Goal: Task Accomplishment & Management: Manage account settings

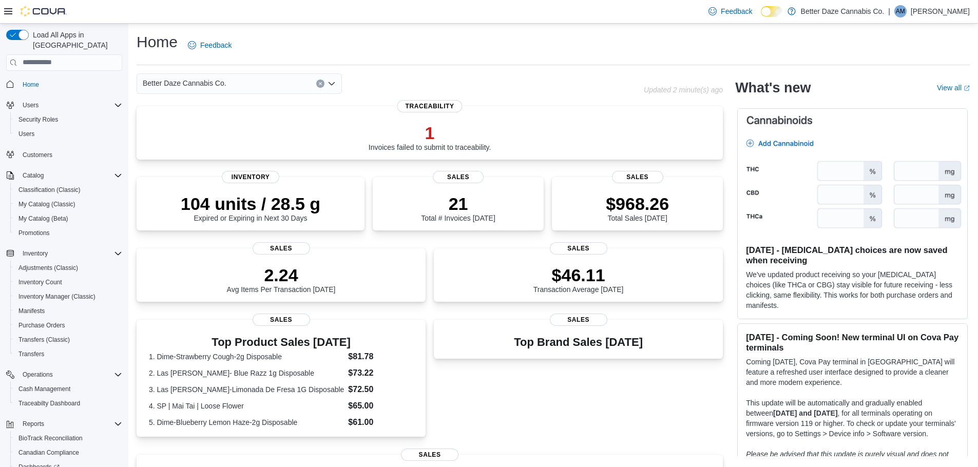
drag, startPoint x: 207, startPoint y: 82, endPoint x: 206, endPoint y: 91, distance: 9.3
click at [207, 82] on span "Better Daze Cannabis Co." at bounding box center [185, 83] width 84 height 12
click at [183, 134] on span "Lovington" at bounding box center [186, 131] width 31 height 10
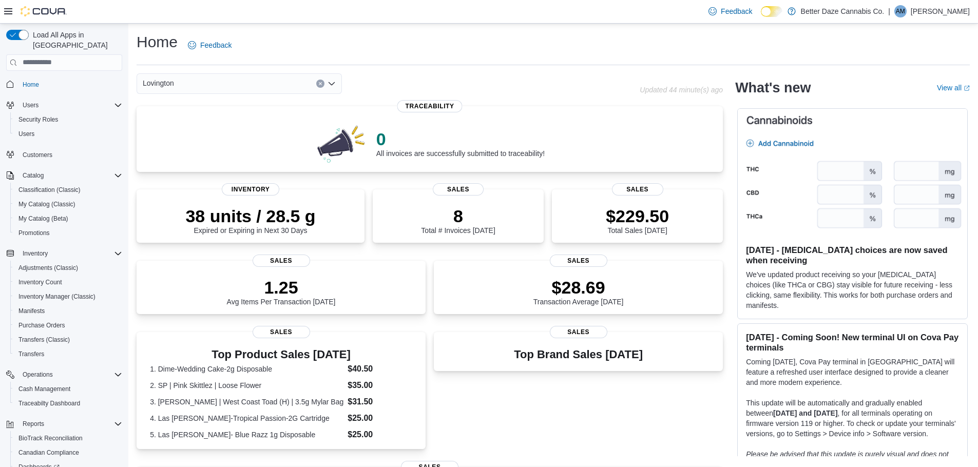
click at [262, 84] on div "Lovington" at bounding box center [239, 83] width 205 height 21
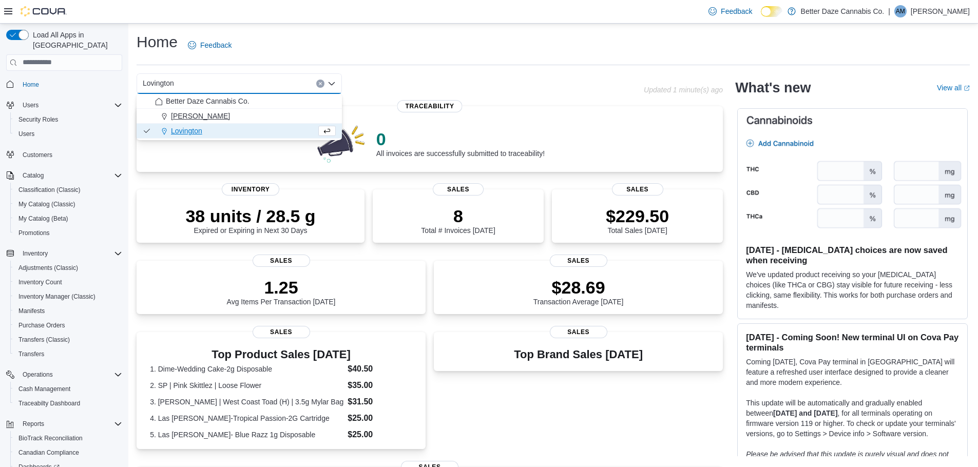
click at [211, 117] on div "[PERSON_NAME]" at bounding box center [245, 116] width 181 height 10
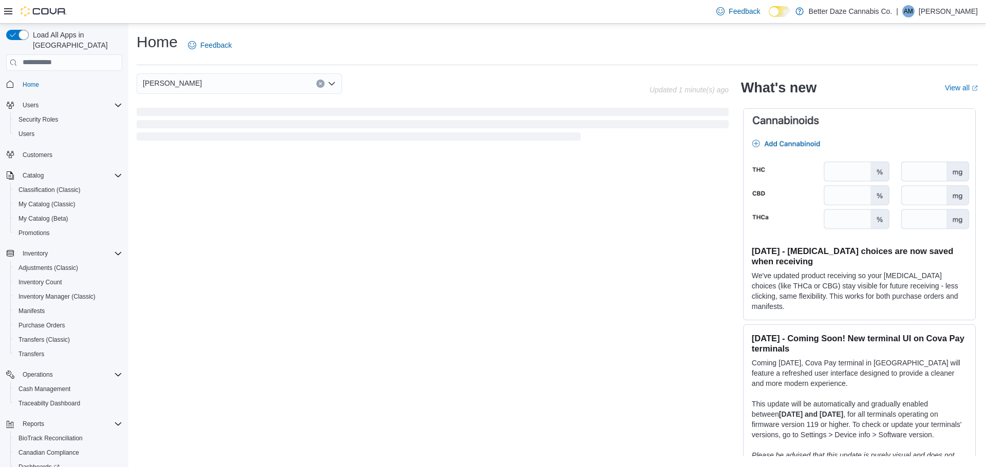
click at [216, 99] on div "[PERSON_NAME] Combo box. Selected. [PERSON_NAME]. Press Backspace to delete [PE…" at bounding box center [433, 108] width 592 height 70
drag, startPoint x: 215, startPoint y: 88, endPoint x: 214, endPoint y: 93, distance: 5.7
click at [215, 88] on div "[PERSON_NAME]" at bounding box center [239, 83] width 205 height 21
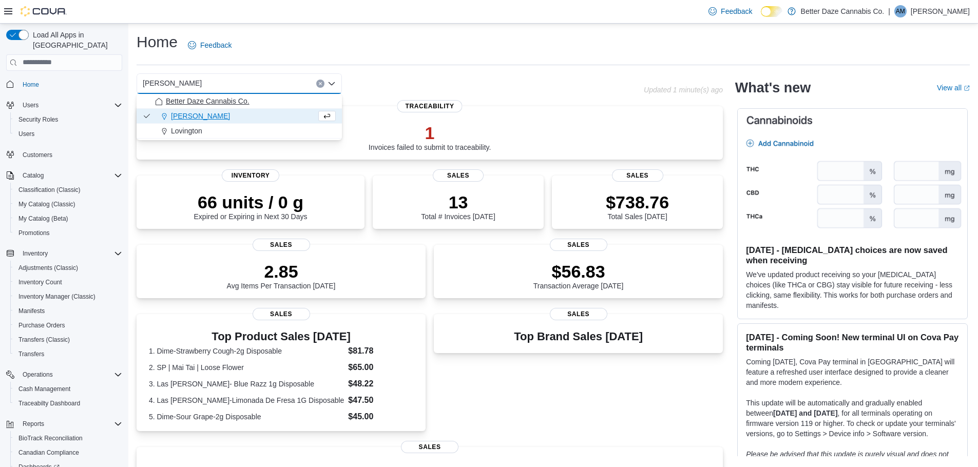
click at [217, 105] on span "Better Daze Cannabis Co." at bounding box center [208, 101] width 84 height 10
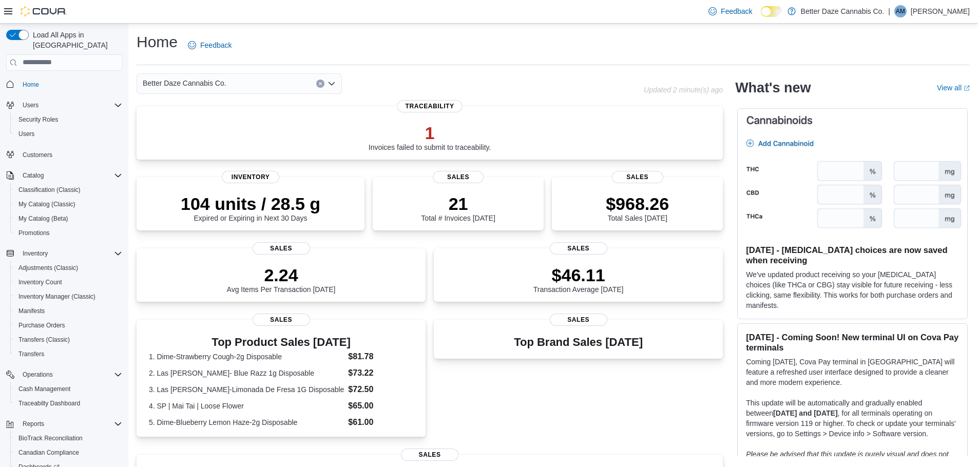
click at [279, 90] on div "Better Daze Cannabis Co. Combo box. Selected. Better Daze Cannabis Co.. Press B…" at bounding box center [239, 83] width 205 height 21
click at [47, 385] on span "Cash Management" at bounding box center [44, 389] width 52 height 8
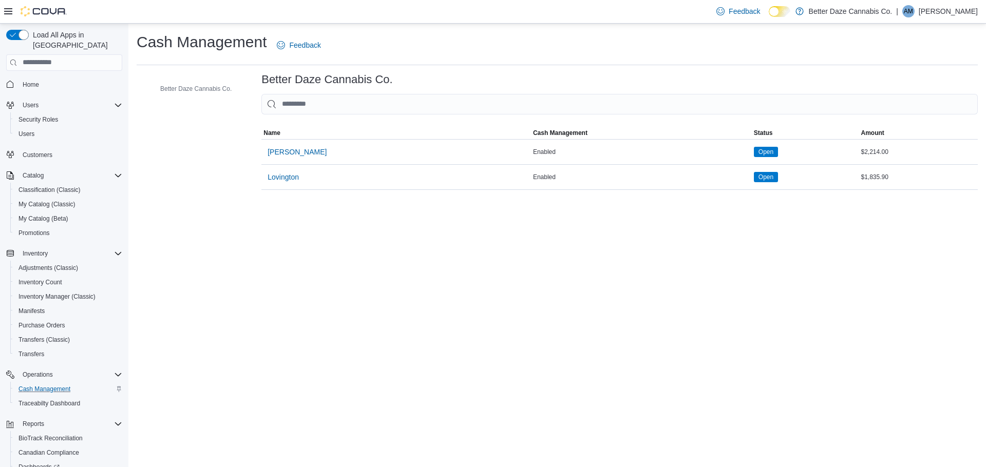
click at [276, 178] on span "Lovington" at bounding box center [283, 177] width 31 height 10
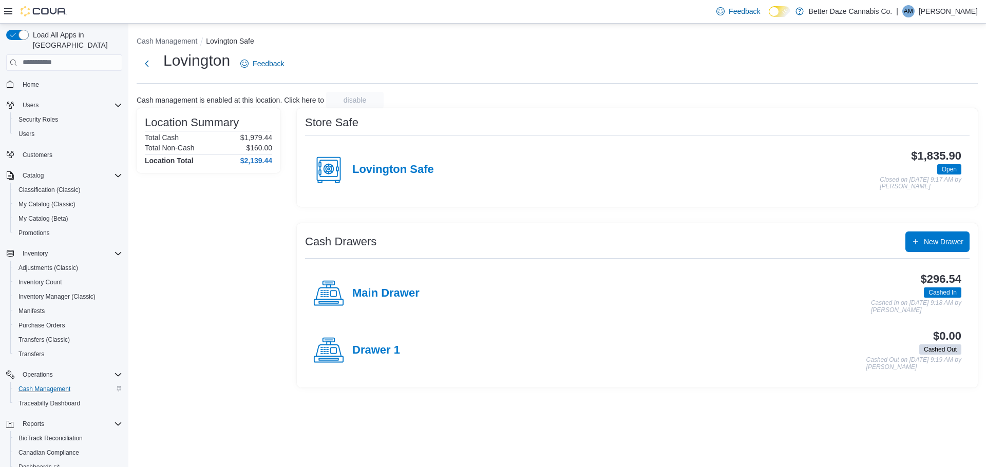
click at [396, 281] on div "Main Drawer" at bounding box center [366, 293] width 106 height 31
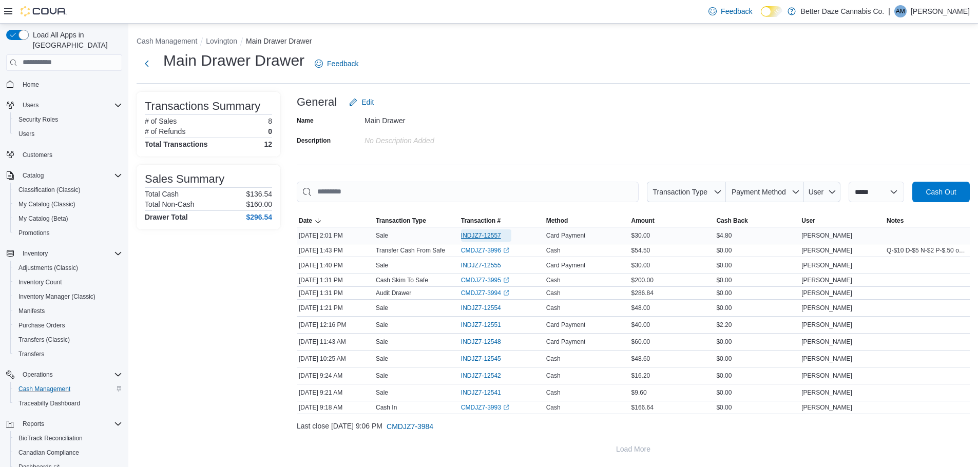
click at [475, 234] on span "INDJZ7-12557" at bounding box center [481, 236] width 40 height 8
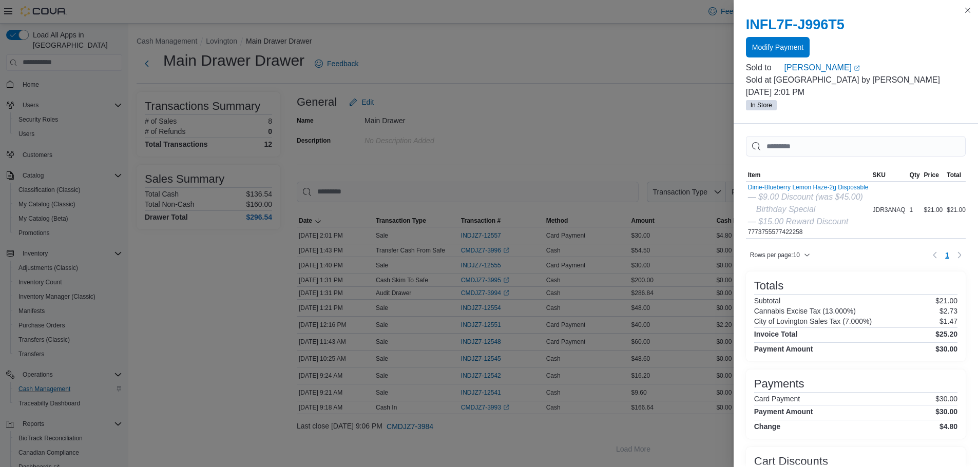
drag, startPoint x: 865, startPoint y: 237, endPoint x: 868, endPoint y: 241, distance: 5.6
click at [868, 239] on div "Sorting MemoryTable from EuiInMemoryTable; Page 1 of 1. Item SKU Qty Price Tota…" at bounding box center [856, 204] width 220 height 70
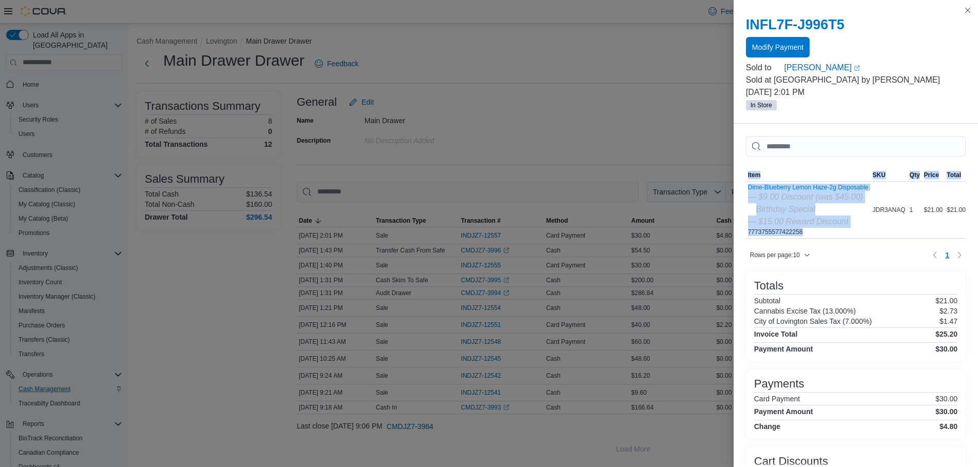
scroll to position [0, 5]
click at [943, 225] on td "Total $21.00" at bounding box center [954, 210] width 23 height 57
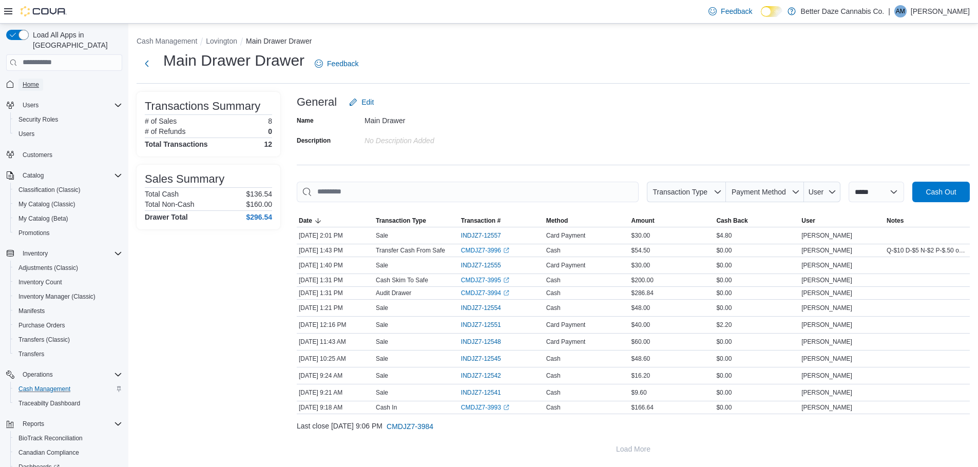
drag, startPoint x: 28, startPoint y: 80, endPoint x: 68, endPoint y: 72, distance: 40.8
click at [28, 80] on span "Home" at bounding box center [31, 85] width 16 height 12
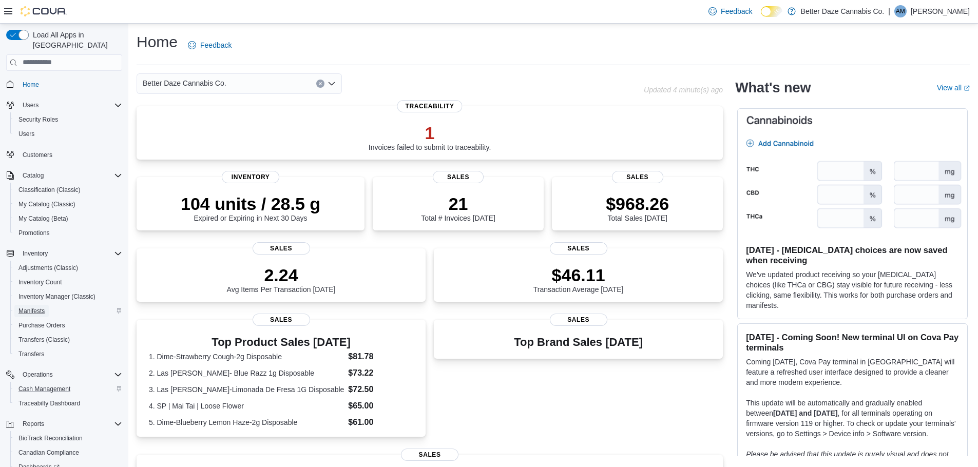
click at [46, 305] on link "Manifests" at bounding box center [31, 311] width 34 height 12
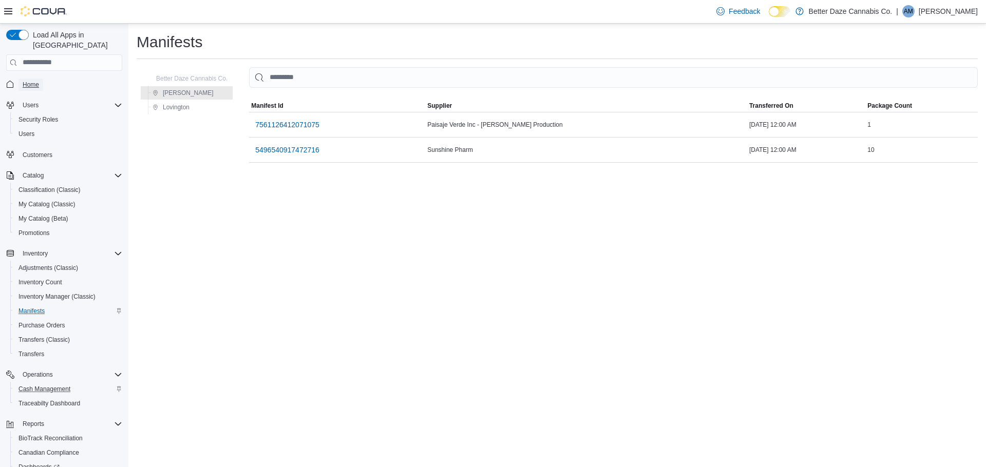
click at [31, 79] on span "Home" at bounding box center [31, 85] width 16 height 12
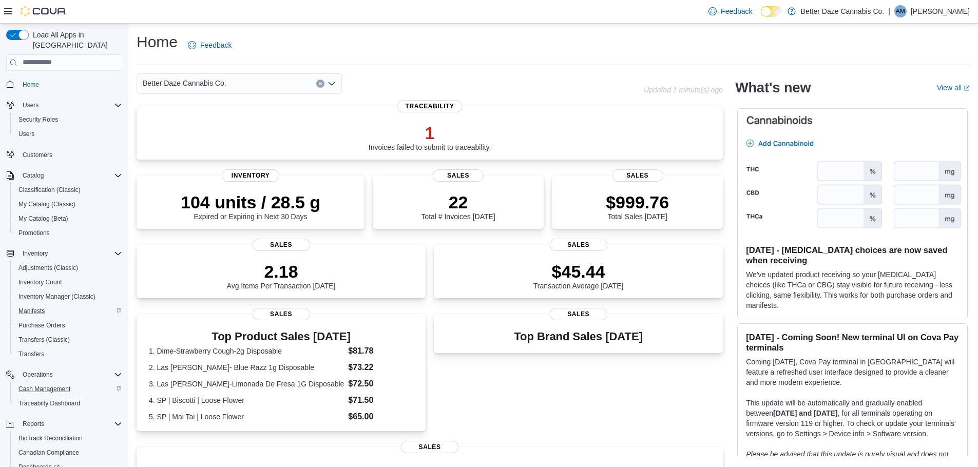
click at [211, 87] on span "Better Daze Cannabis Co." at bounding box center [185, 83] width 84 height 12
click at [181, 136] on span "Lovington" at bounding box center [186, 131] width 31 height 10
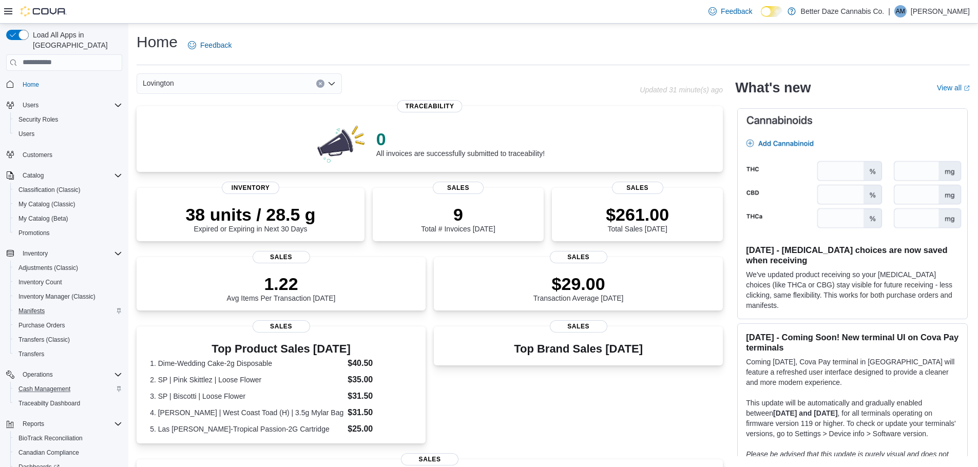
click at [218, 80] on div "Lovington Combo box. Selected. [GEOGRAPHIC_DATA]. Press Backspace to delete [GE…" at bounding box center [239, 83] width 205 height 21
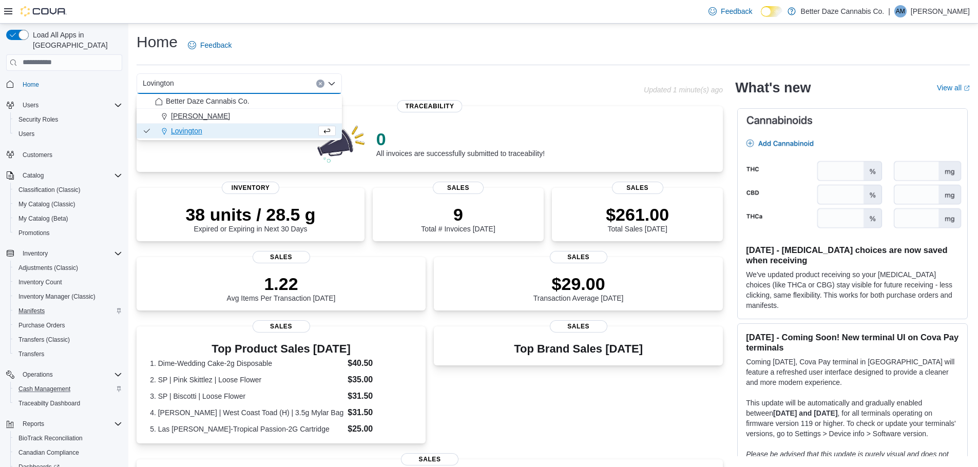
click at [182, 112] on span "[PERSON_NAME]" at bounding box center [200, 116] width 59 height 10
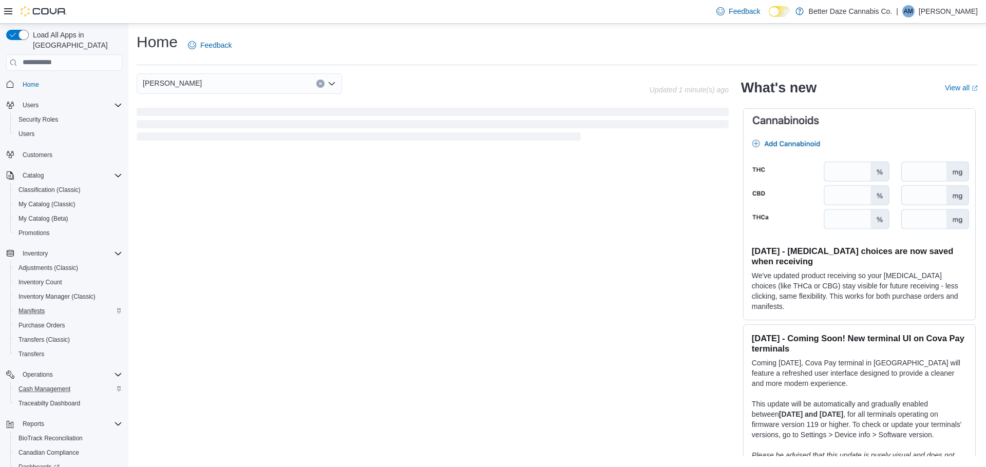
click at [212, 79] on div "[PERSON_NAME]" at bounding box center [239, 83] width 205 height 21
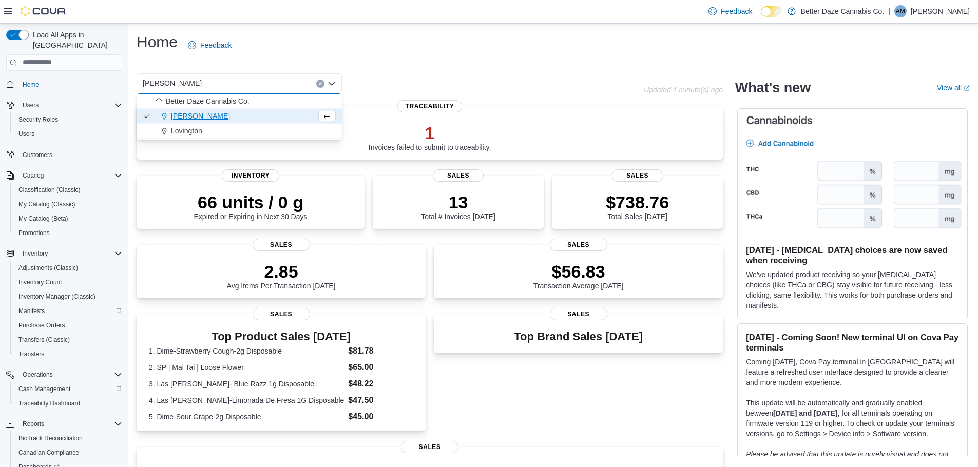
drag, startPoint x: 197, startPoint y: 103, endPoint x: 201, endPoint y: 122, distance: 20.1
click at [201, 106] on button "Better Daze Cannabis Co." at bounding box center [239, 101] width 205 height 15
